Goal: Navigation & Orientation: Find specific page/section

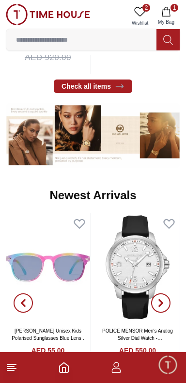
scroll to position [352, 0]
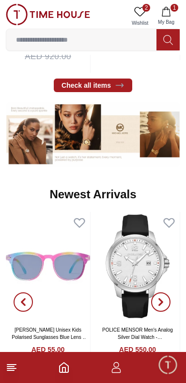
click at [11, 371] on line at bounding box center [10, 371] width 7 height 0
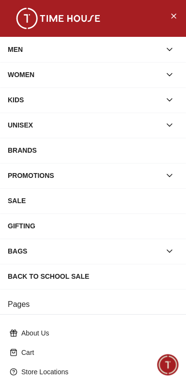
click at [174, 152] on div "BRANDS" at bounding box center [93, 150] width 171 height 17
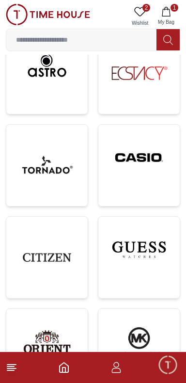
scroll to position [383, 0]
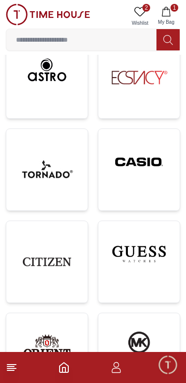
click at [11, 371] on line at bounding box center [10, 371] width 7 height 0
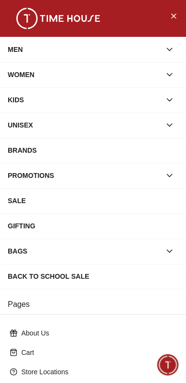
scroll to position [157, 0]
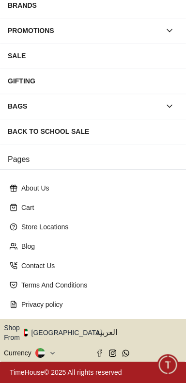
click at [60, 339] on button "Shop From UAE" at bounding box center [56, 332] width 105 height 19
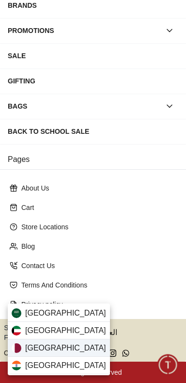
click at [42, 349] on span "Qatar" at bounding box center [65, 348] width 81 height 12
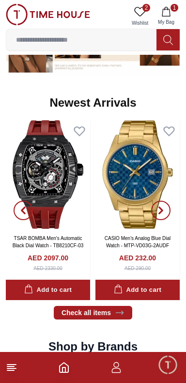
scroll to position [444, 0]
